Goal: Task Accomplishment & Management: Manage account settings

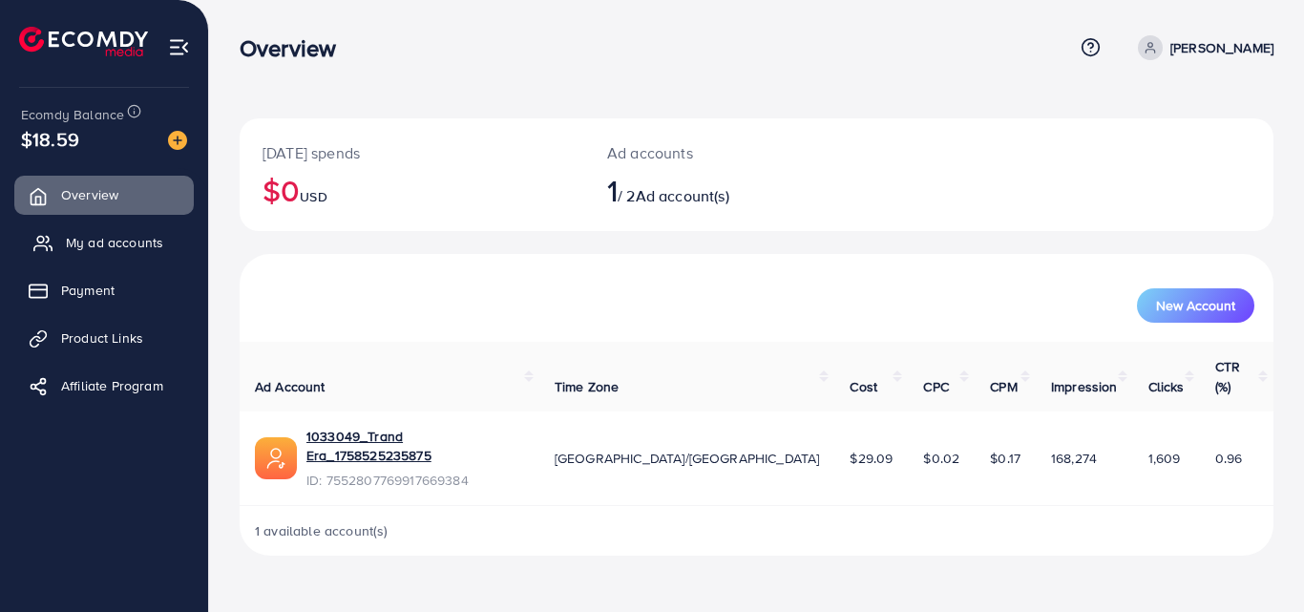
click at [112, 239] on span "My ad accounts" at bounding box center [114, 242] width 97 height 19
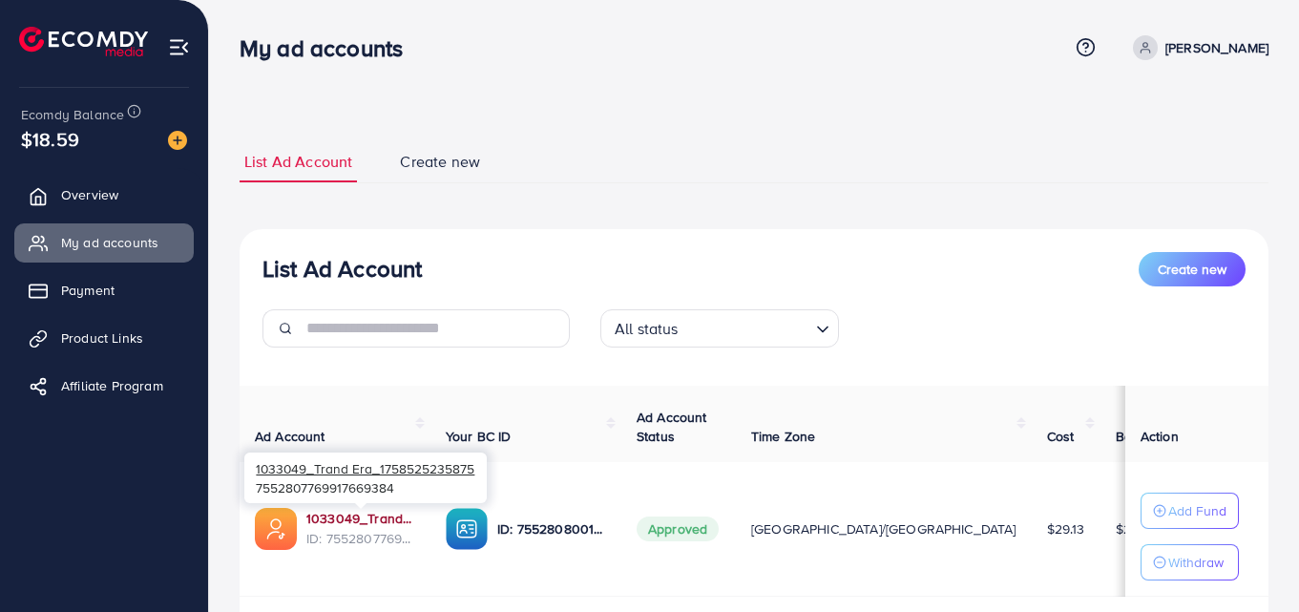
click at [339, 520] on link "1033049_Trand Era_1758525235875" at bounding box center [360, 518] width 109 height 19
click at [358, 516] on link "1033049_Trand Era_1758525235875" at bounding box center [360, 518] width 109 height 19
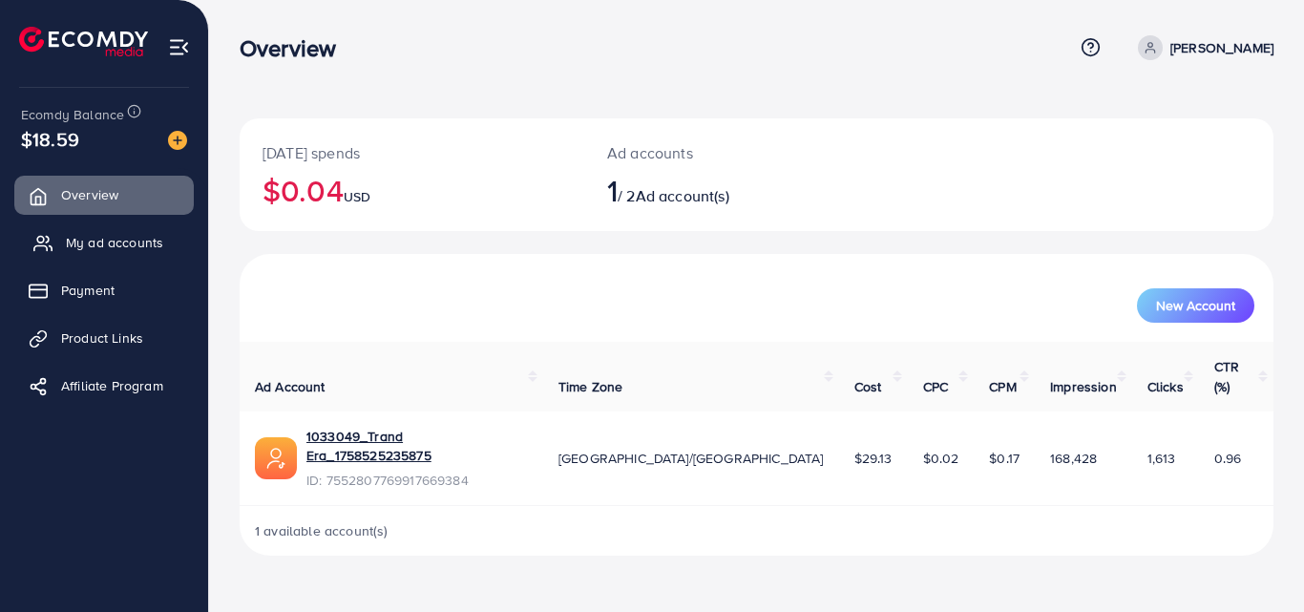
click at [124, 241] on span "My ad accounts" at bounding box center [114, 242] width 97 height 19
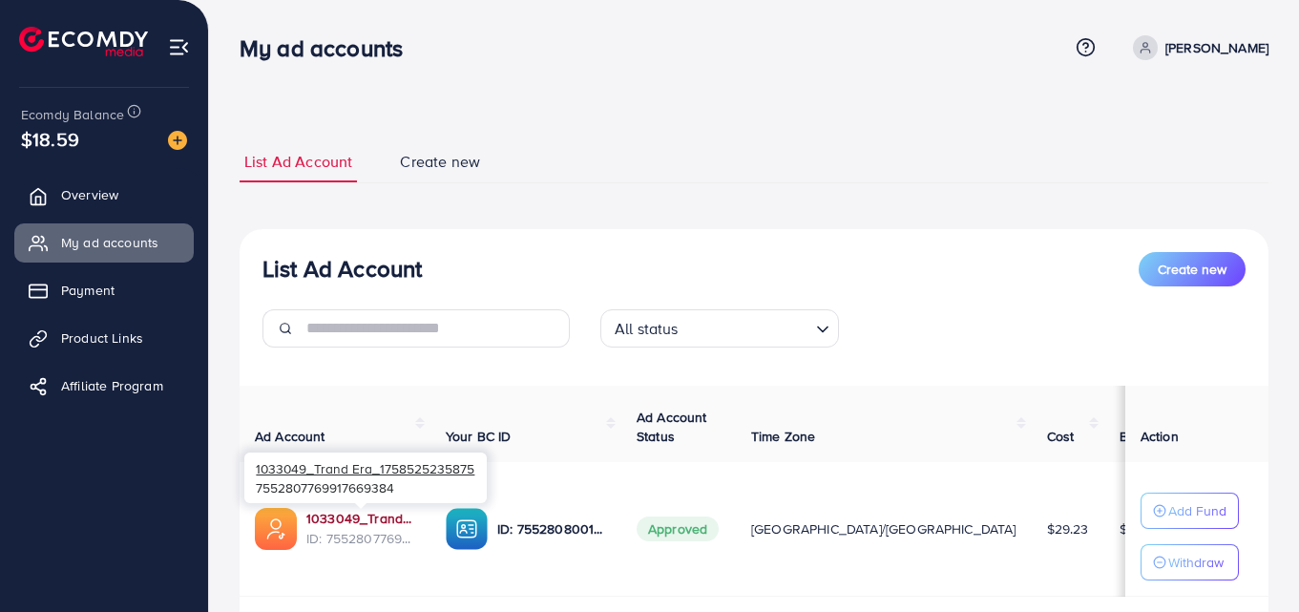
click at [348, 520] on link "1033049_Trand Era_1758525235875" at bounding box center [360, 518] width 109 height 19
click at [348, 512] on link "1033049_Trand Era_1758525235875" at bounding box center [360, 518] width 109 height 19
